Goal: Transaction & Acquisition: Purchase product/service

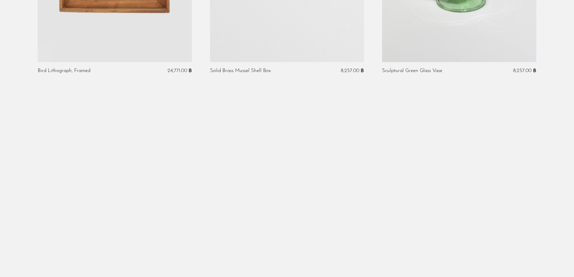
scroll to position [452, 0]
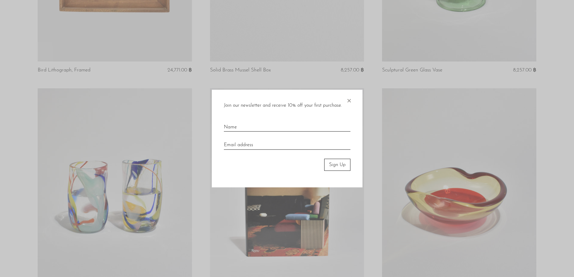
click at [348, 100] on span "×" at bounding box center [349, 98] width 6 height 19
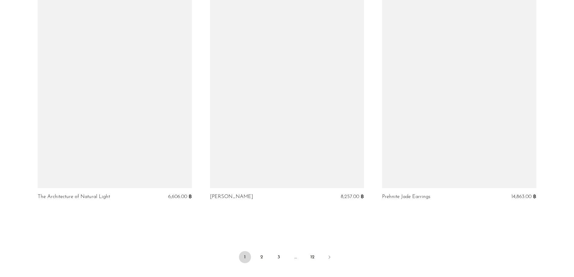
scroll to position [2795, 0]
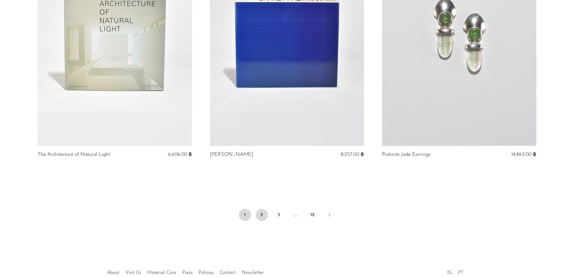
click at [264, 210] on link "2" at bounding box center [262, 215] width 12 height 12
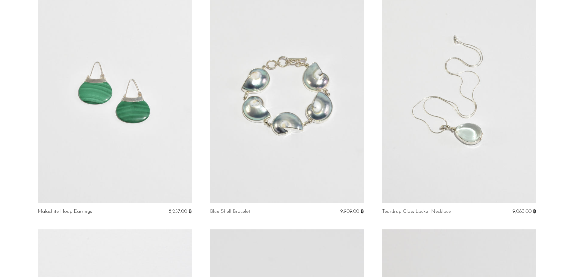
scroll to position [2015, 0]
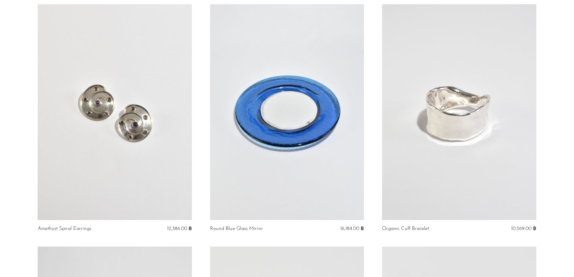
scroll to position [41, 0]
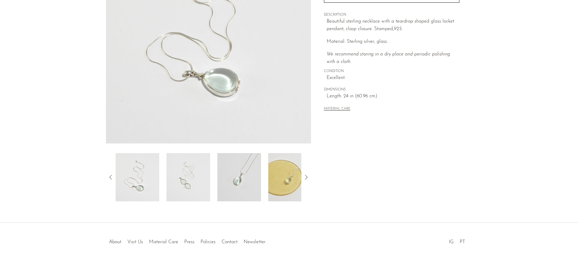
scroll to position [115, 0]
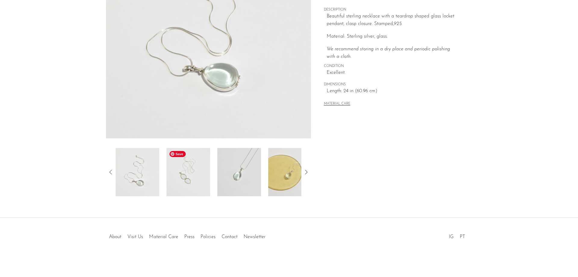
click at [194, 170] on img at bounding box center [189, 172] width 44 height 48
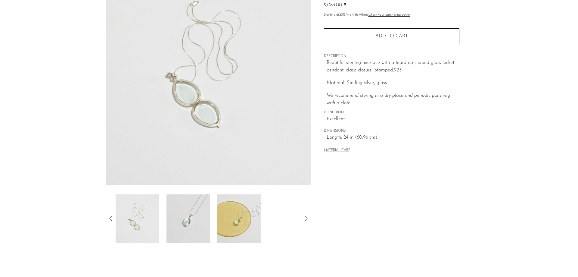
scroll to position [25, 0]
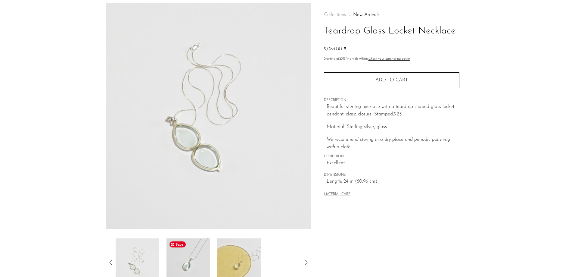
click at [193, 263] on img at bounding box center [189, 262] width 44 height 48
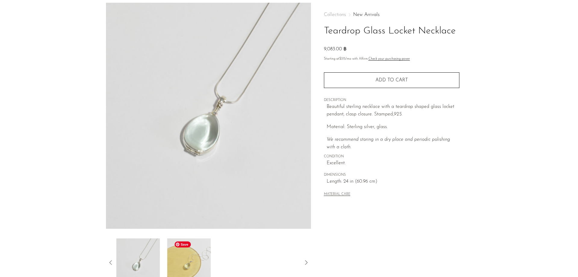
click at [197, 261] on img at bounding box center [189, 262] width 44 height 48
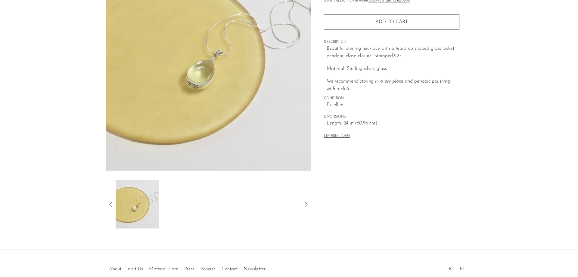
scroll to position [90, 0]
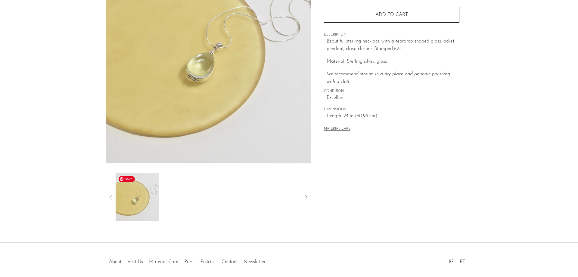
click at [137, 204] on img at bounding box center [138, 197] width 44 height 48
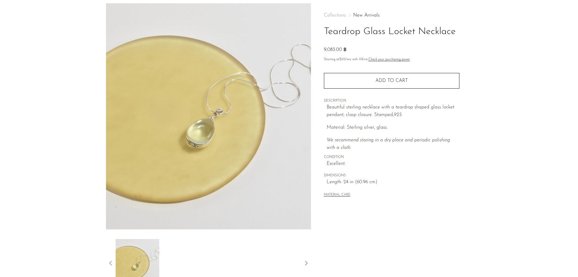
scroll to position [0, 0]
